Goal: Information Seeking & Learning: Learn about a topic

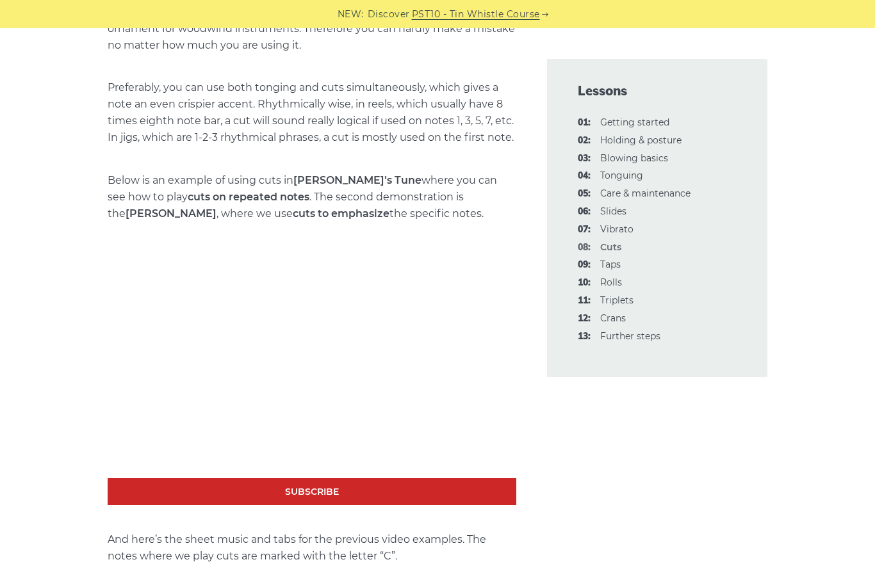
scroll to position [1955, 0]
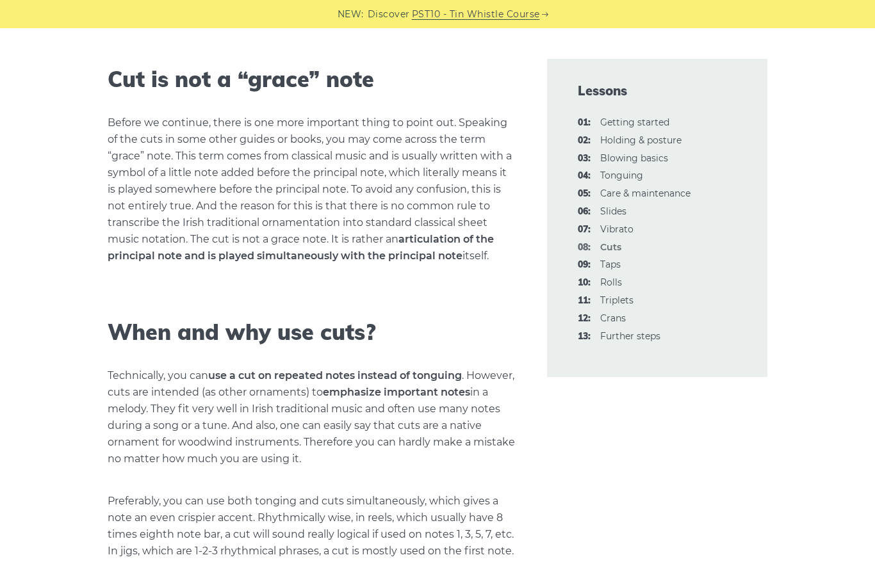
scroll to position [1520, 0]
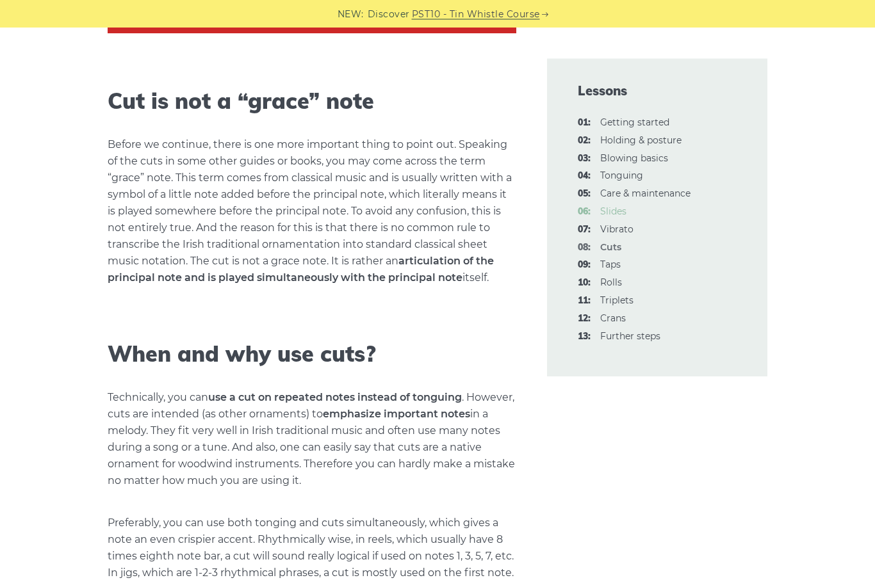
click at [617, 206] on link "06: Slides" at bounding box center [613, 212] width 26 height 12
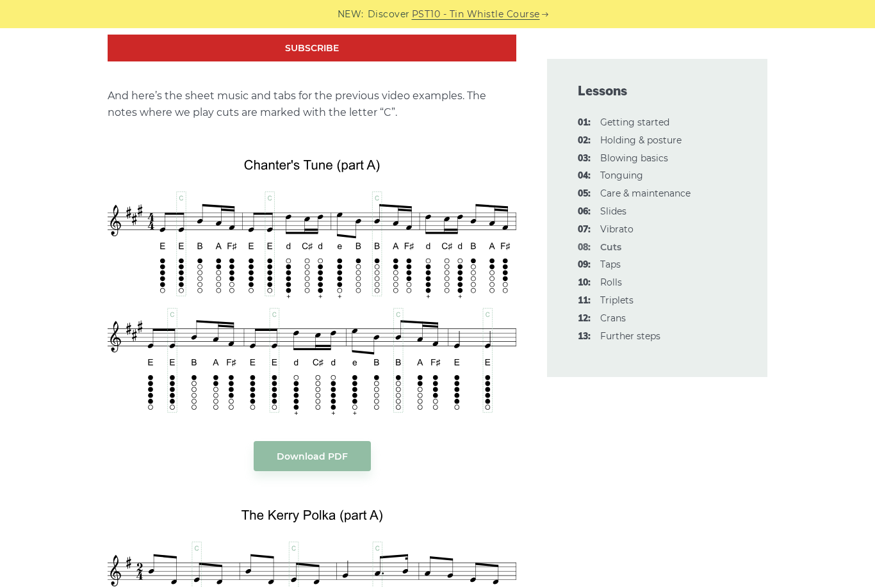
scroll to position [2401, 0]
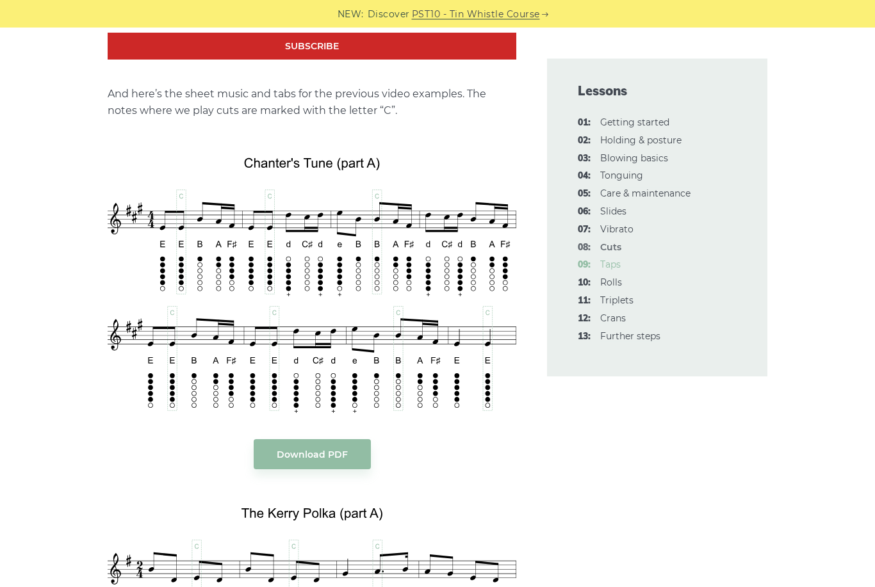
click at [612, 263] on link "09: Taps" at bounding box center [610, 265] width 20 height 12
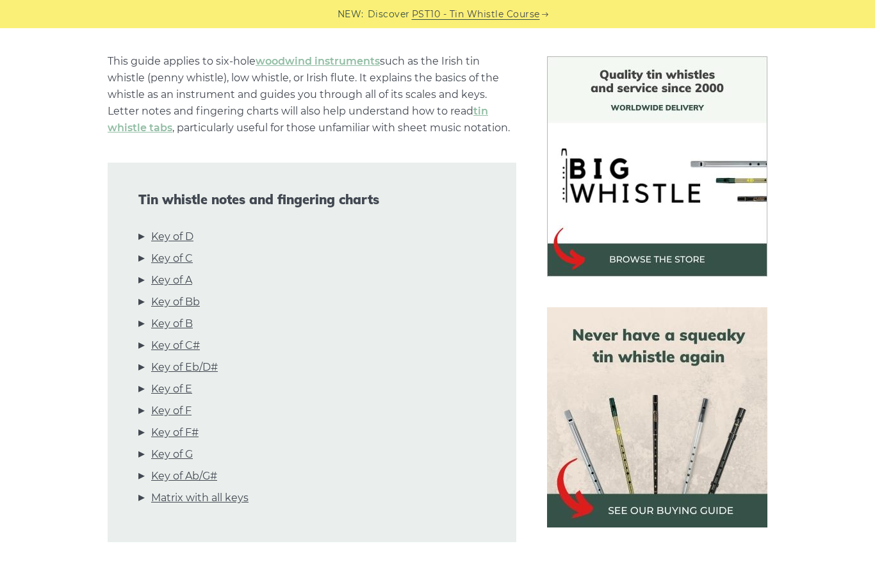
scroll to position [348, 0]
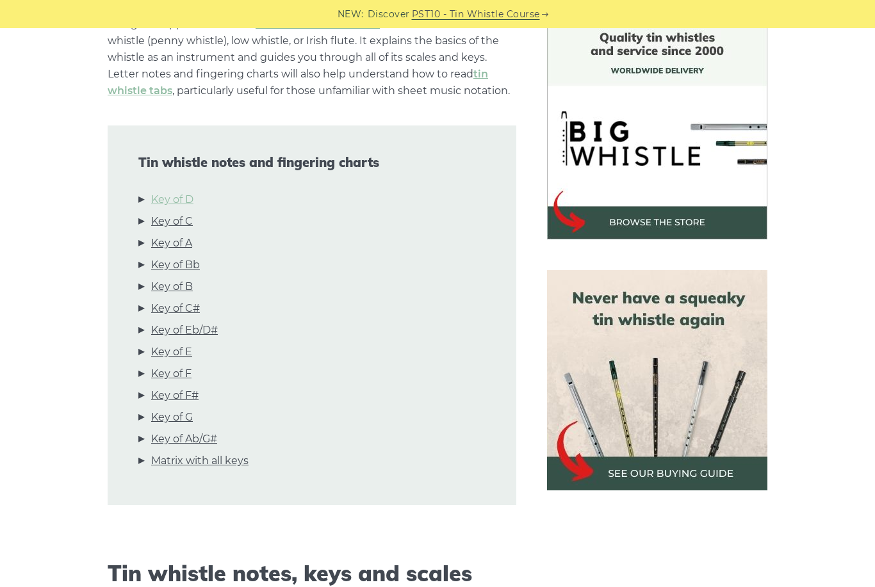
click at [186, 194] on link "Key of D" at bounding box center [172, 200] width 42 height 17
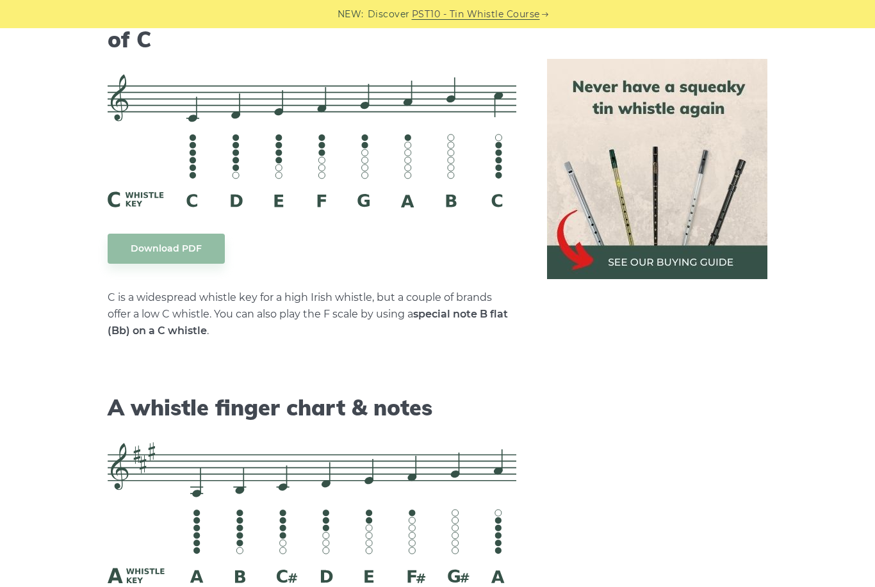
scroll to position [3221, 0]
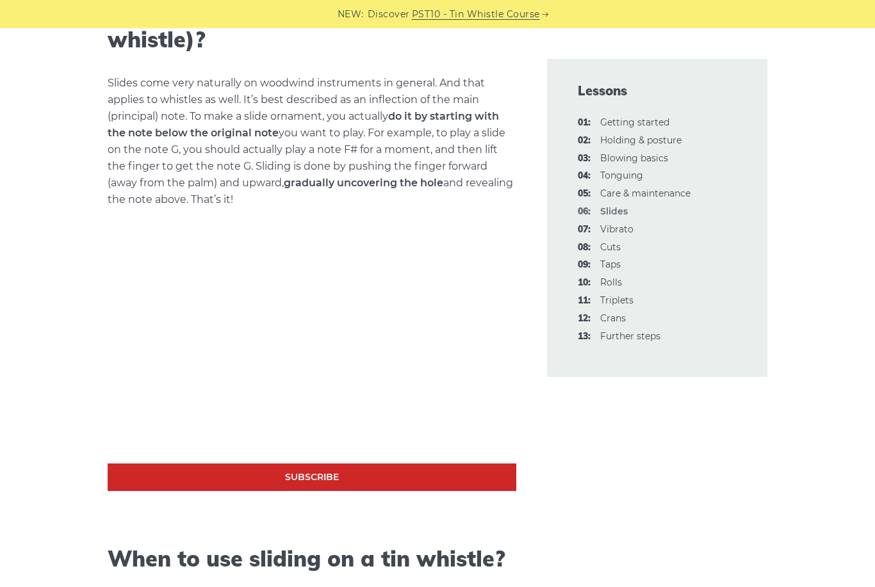
scroll to position [461, 0]
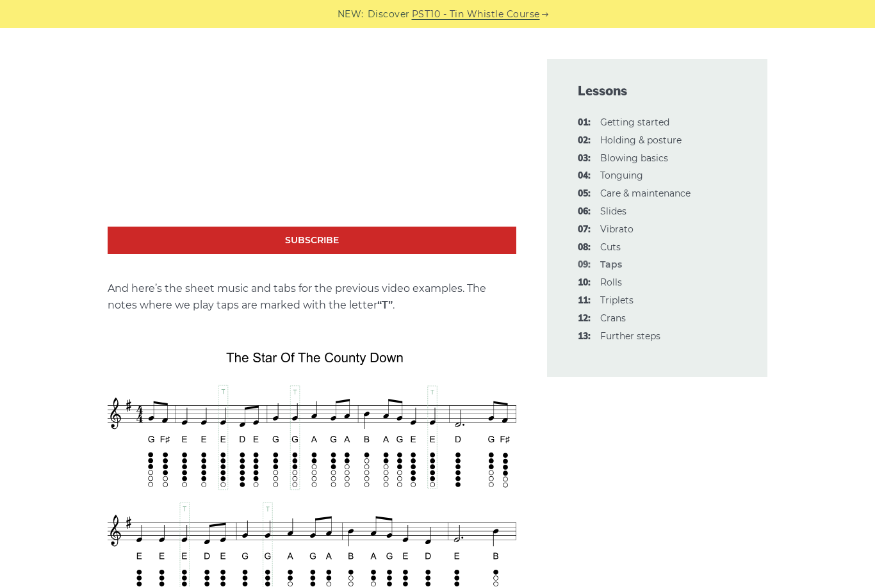
scroll to position [2160, 0]
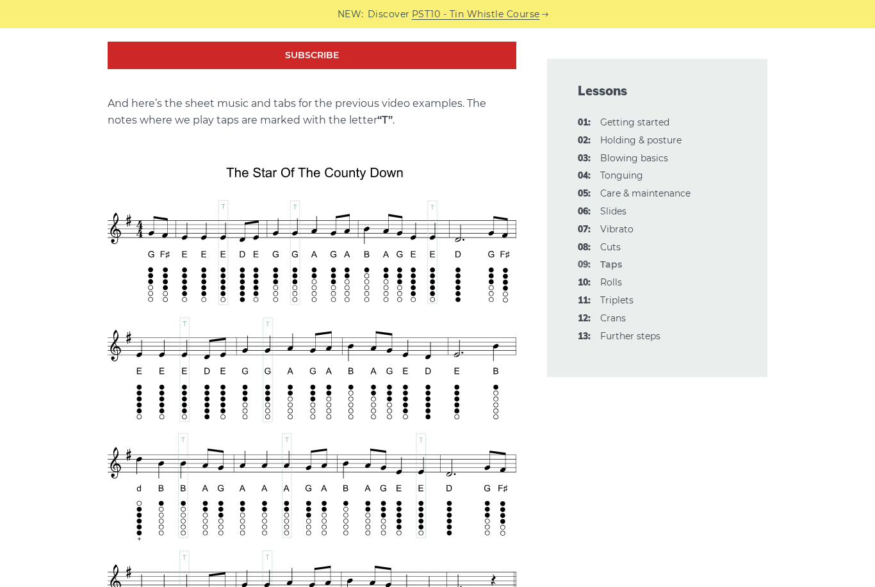
click at [193, 403] on img at bounding box center [312, 405] width 409 height 501
click at [218, 438] on img at bounding box center [312, 405] width 409 height 501
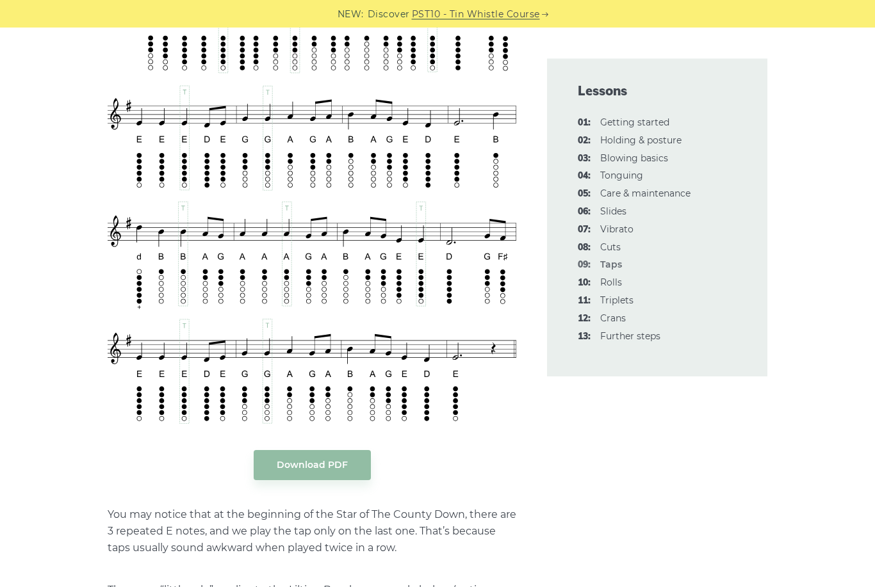
scroll to position [2378, 0]
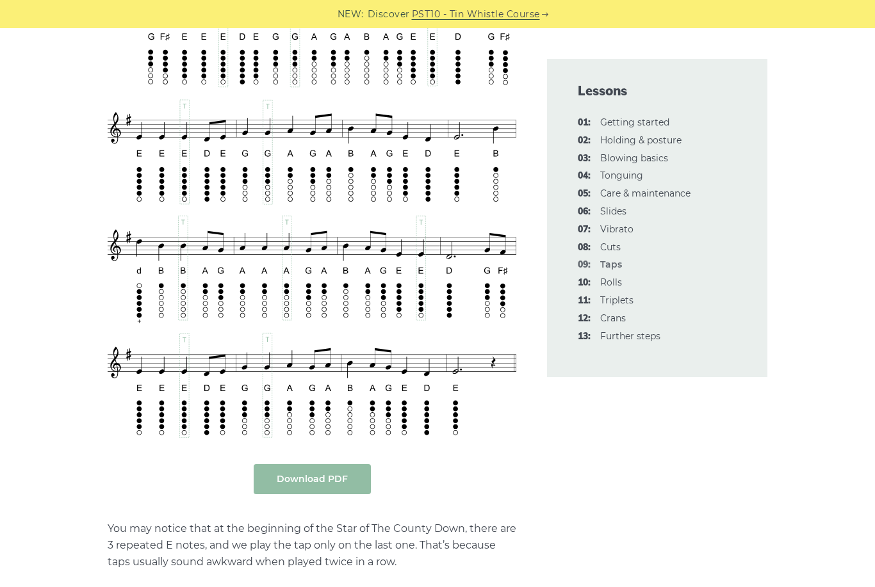
click at [278, 474] on link "Download PDF" at bounding box center [312, 479] width 117 height 30
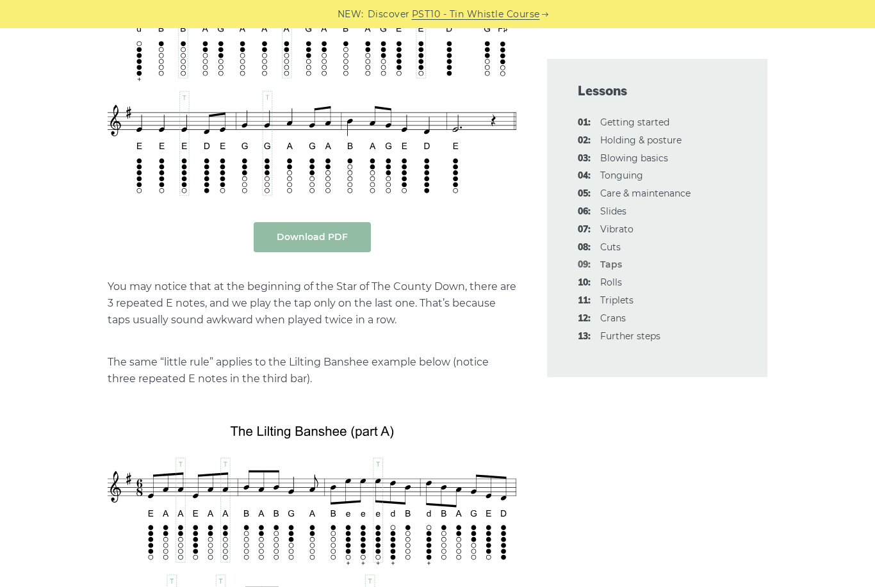
scroll to position [2620, 0]
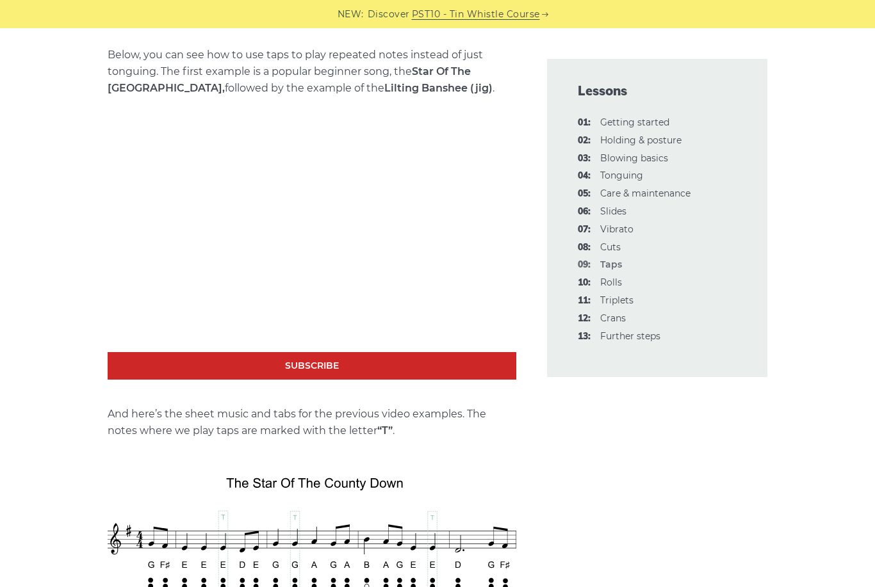
scroll to position [1847, 0]
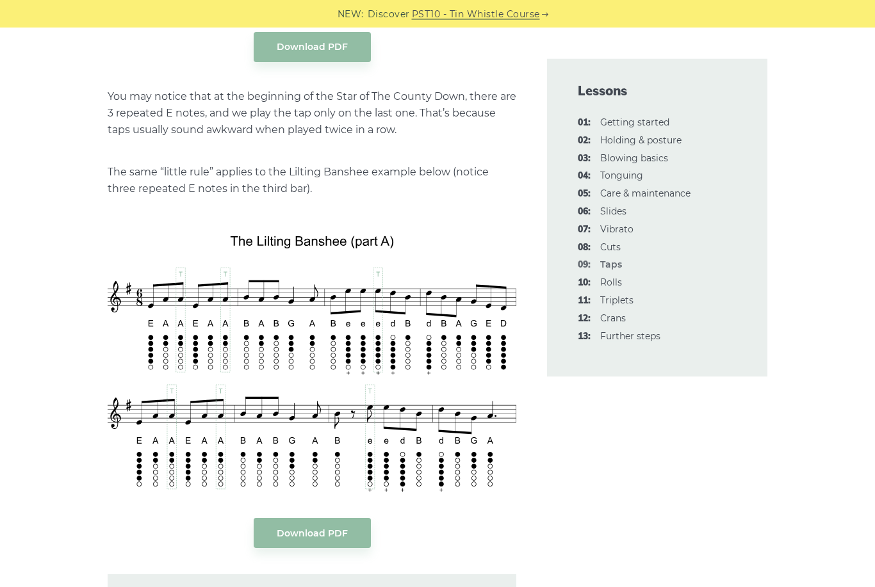
scroll to position [2871, 0]
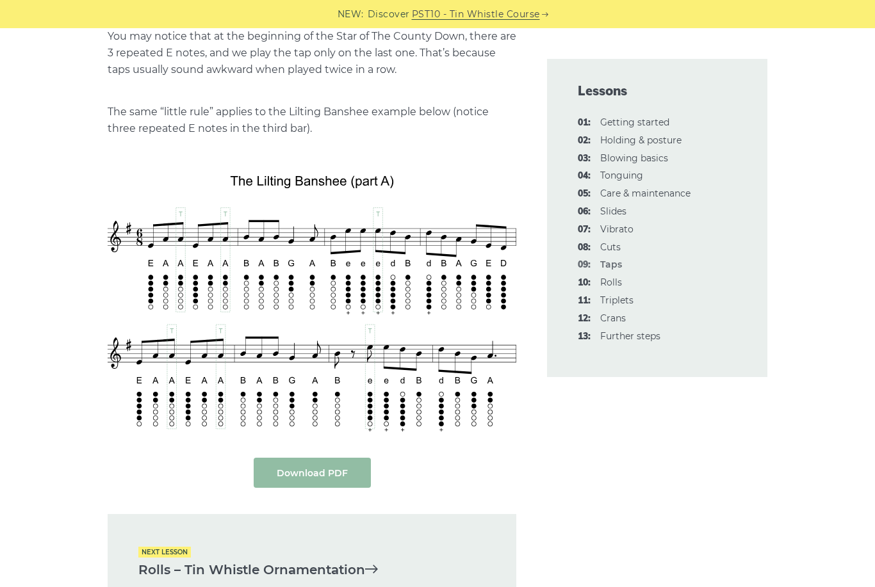
click at [295, 460] on link "Download PDF" at bounding box center [312, 473] width 117 height 30
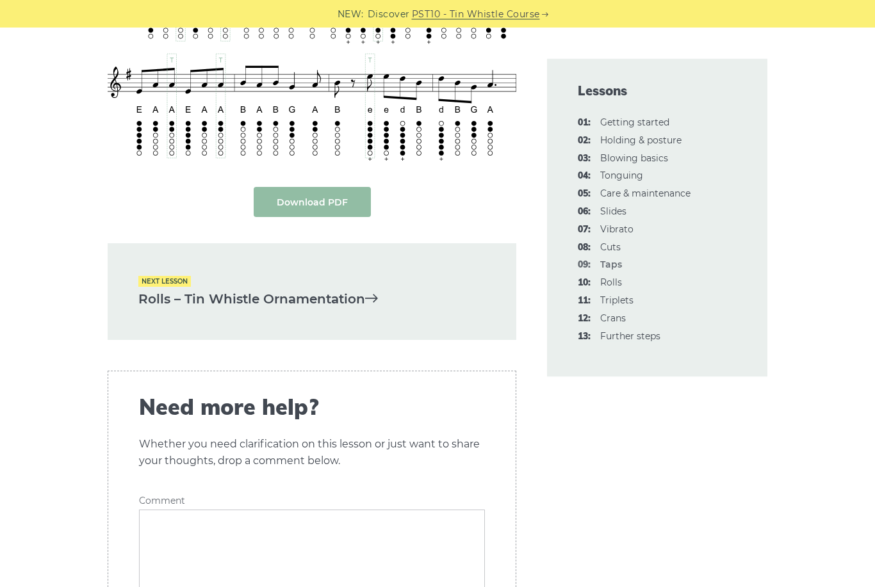
scroll to position [3136, 0]
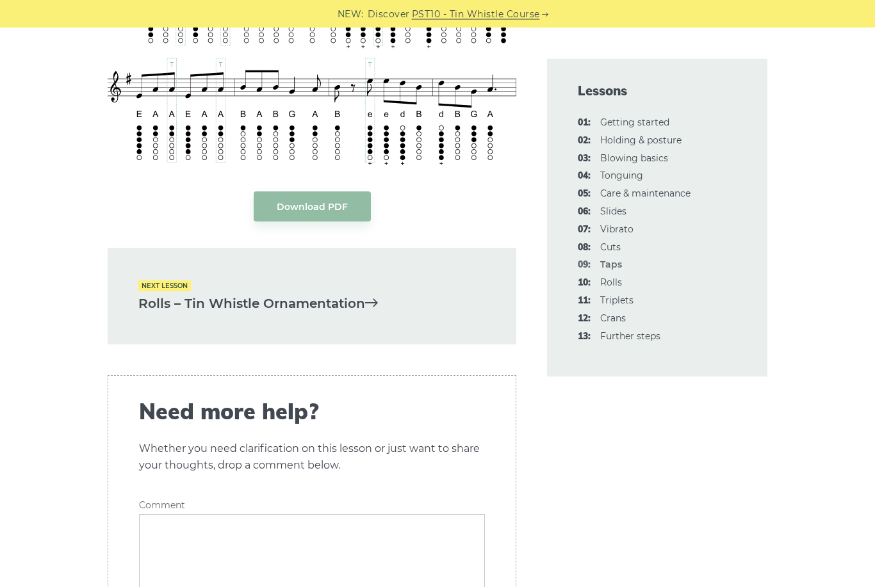
click at [168, 308] on link "Rolls – Tin Whistle Ornamentation" at bounding box center [311, 304] width 347 height 21
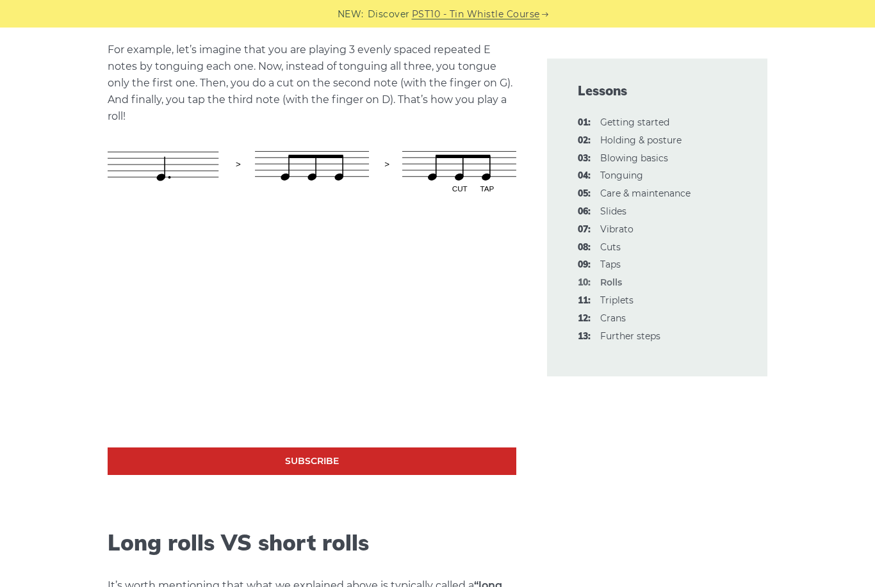
scroll to position [749, 0]
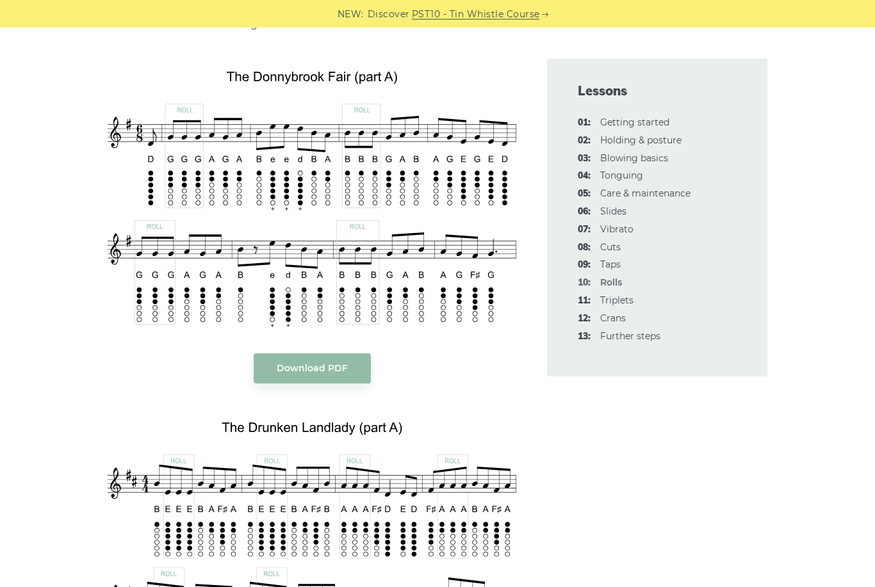
scroll to position [2180, 0]
click at [281, 377] on link "Download PDF" at bounding box center [312, 369] width 117 height 30
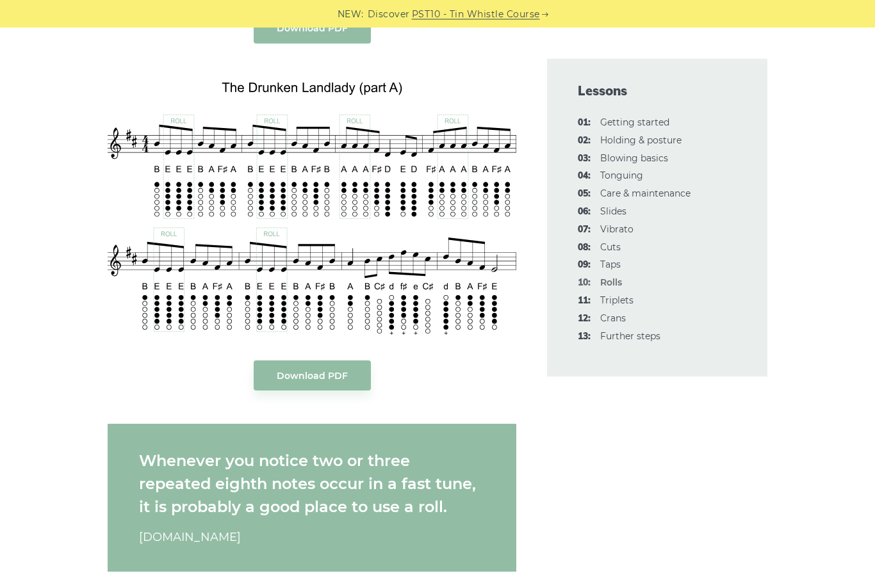
scroll to position [2520, 0]
click at [306, 366] on link "Download PDF" at bounding box center [312, 376] width 117 height 30
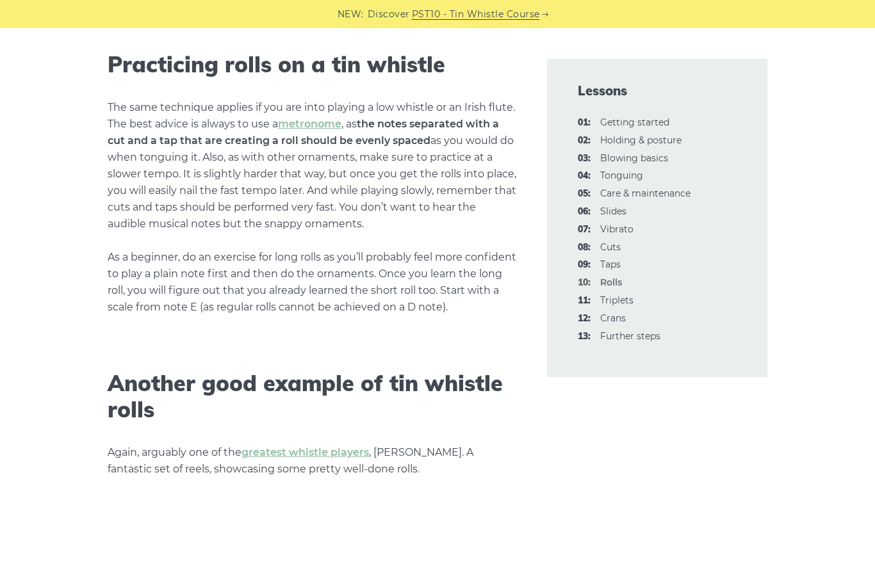
scroll to position [3097, 0]
